Goal: Information Seeking & Learning: Find specific fact

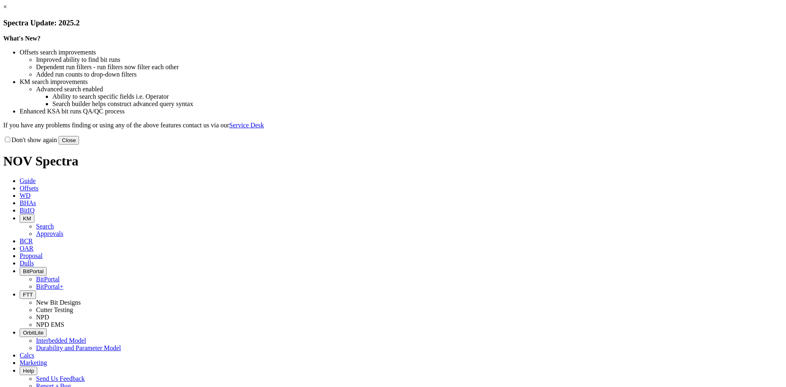
click at [572, 145] on div "Don't show again Close" at bounding box center [393, 140] width 780 height 9
click at [79, 145] on button "Close" at bounding box center [69, 140] width 20 height 9
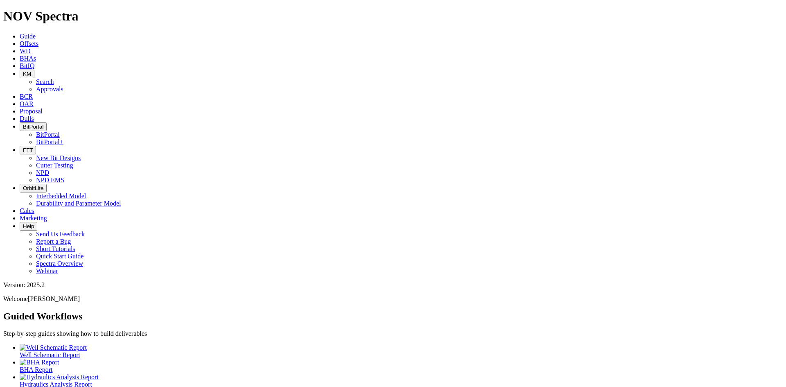
click at [34, 70] on button "KM" at bounding box center [27, 74] width 15 height 9
click at [54, 78] on link "Search" at bounding box center [45, 81] width 18 height 7
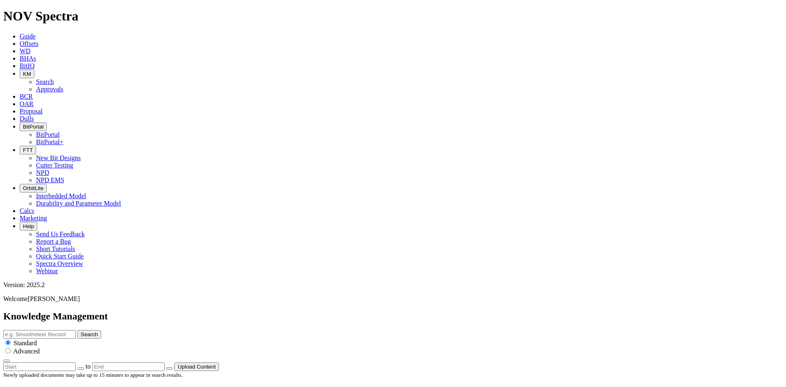
click at [76, 330] on input "text" at bounding box center [39, 334] width 72 height 9
click at [406, 330] on div "Search Standard Advanced" at bounding box center [393, 346] width 780 height 32
click at [76, 330] on input "text" at bounding box center [39, 334] width 72 height 9
type input "bbc catalogue"
click at [77, 330] on button "Search" at bounding box center [89, 334] width 24 height 9
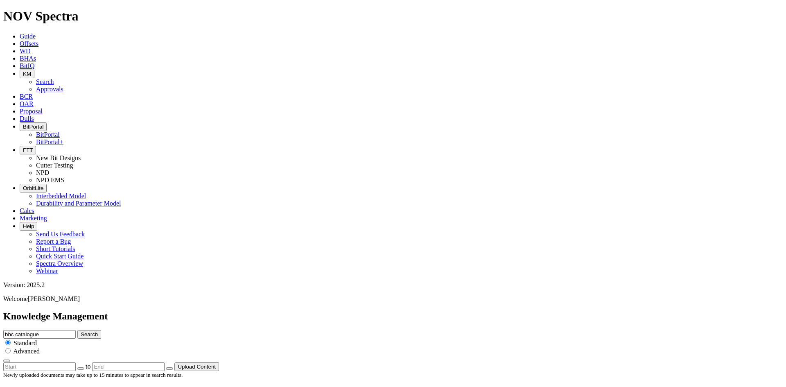
drag, startPoint x: 368, startPoint y: 43, endPoint x: 335, endPoint y: 43, distance: 32.8
click at [335, 311] on div "Knowledge Management bbc catalogue Search Standard Advanced to Upload Content" at bounding box center [393, 341] width 780 height 60
type input "catalogue"
click at [77, 330] on button "Search" at bounding box center [89, 334] width 24 height 9
